Goal: Find contact information: Find contact information

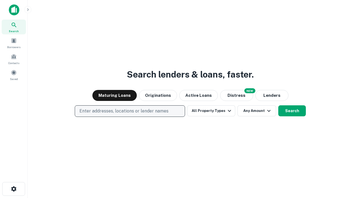
click at [129, 111] on p "Enter addresses, locations or lender names" at bounding box center [123, 111] width 89 height 7
type input "**********"
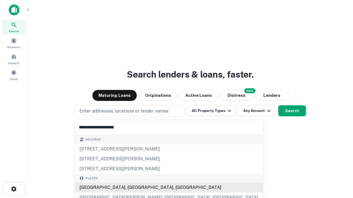
click at [132, 188] on div "Santa Monica, CA, USA" at bounding box center [169, 188] width 188 height 10
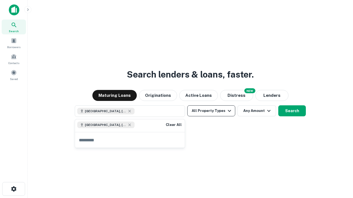
click at [211, 111] on button "All Property Types" at bounding box center [211, 111] width 48 height 11
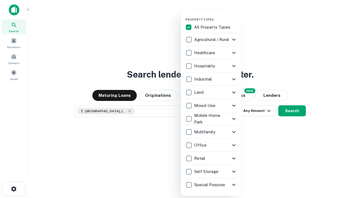
click at [215, 16] on button "button" at bounding box center [215, 16] width 61 height 0
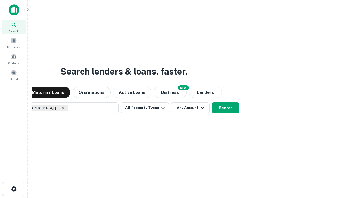
scroll to position [9, 0]
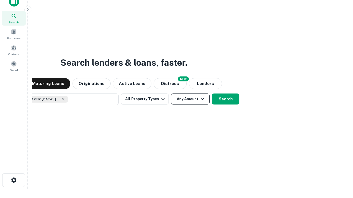
click at [171, 94] on button "Any Amount" at bounding box center [190, 99] width 39 height 11
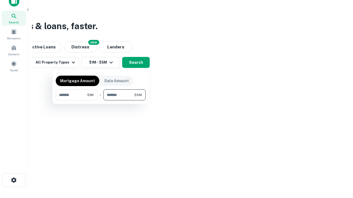
type input "*******"
click at [101, 101] on button "button" at bounding box center [101, 101] width 90 height 0
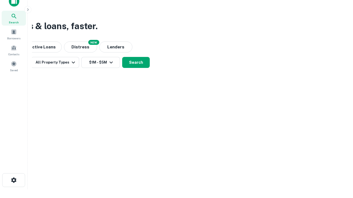
scroll to position [9, 0]
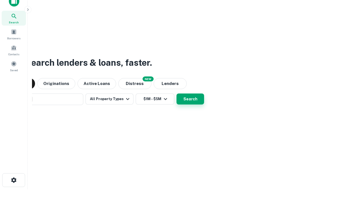
click at [176, 94] on button "Search" at bounding box center [190, 99] width 28 height 11
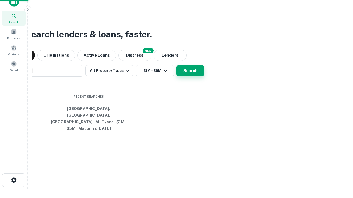
scroll to position [18, 156]
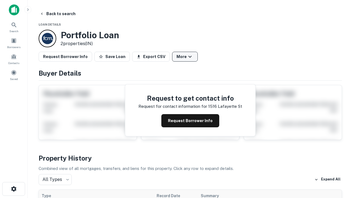
click at [185, 57] on button "More" at bounding box center [185, 57] width 26 height 10
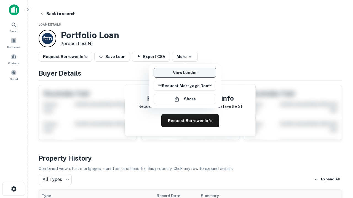
click at [185, 73] on link "View Lender" at bounding box center [184, 73] width 63 height 10
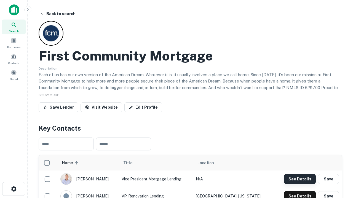
click at [299, 179] on button "See Details" at bounding box center [300, 179] width 32 height 10
click at [13, 189] on icon "button" at bounding box center [13, 189] width 7 height 7
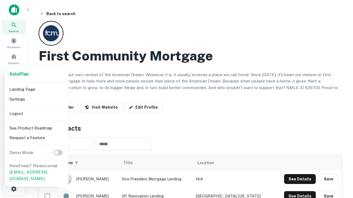
click at [36, 114] on li "Logout" at bounding box center [36, 114] width 59 height 10
